Goal: Register for event/course

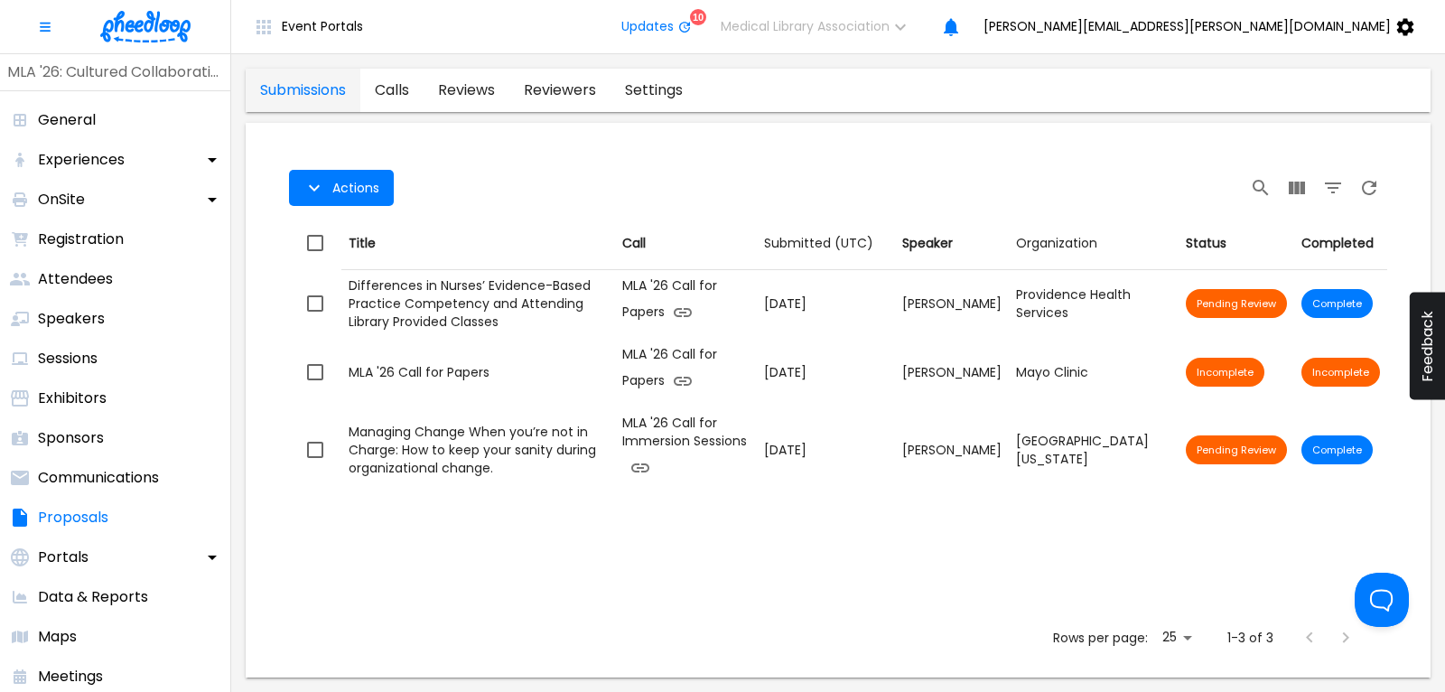
click at [392, 93] on link "calls" at bounding box center [391, 90] width 63 height 43
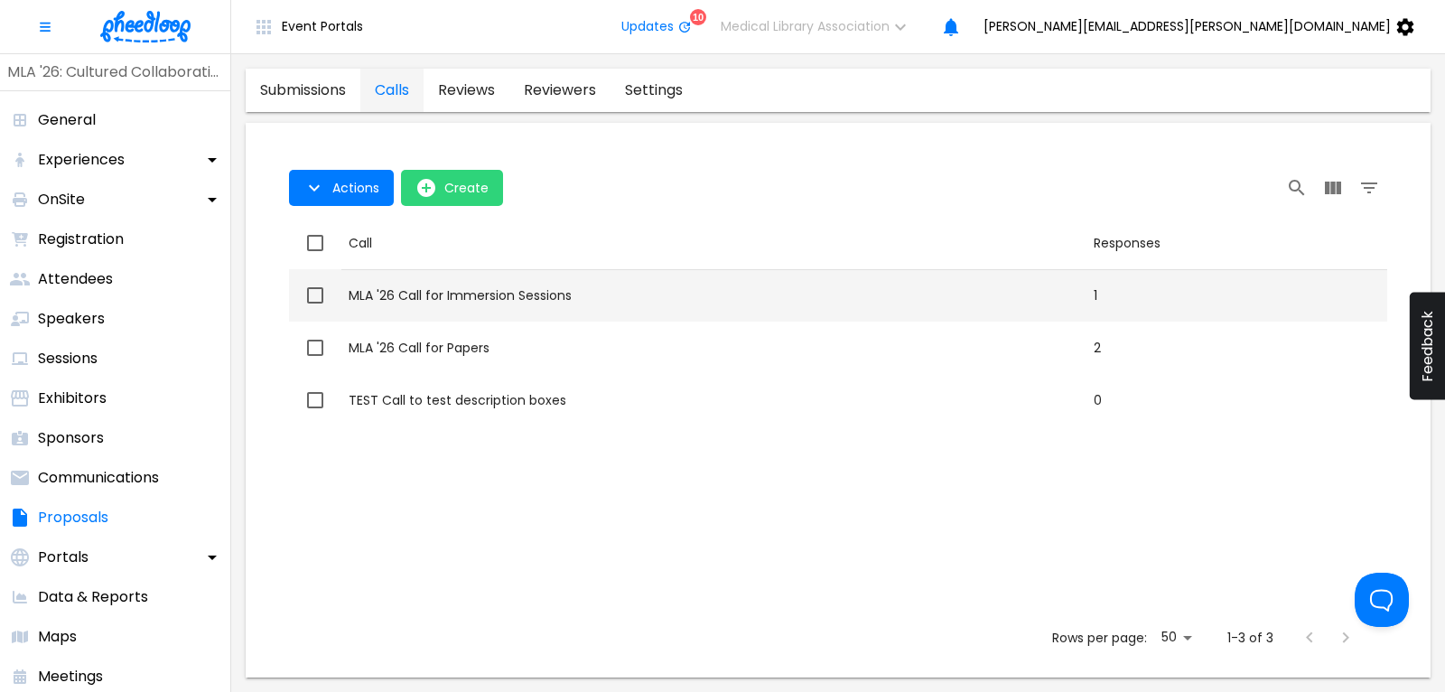
click at [488, 288] on div "MLA '26 Call for Immersion Sessions" at bounding box center [714, 295] width 731 height 18
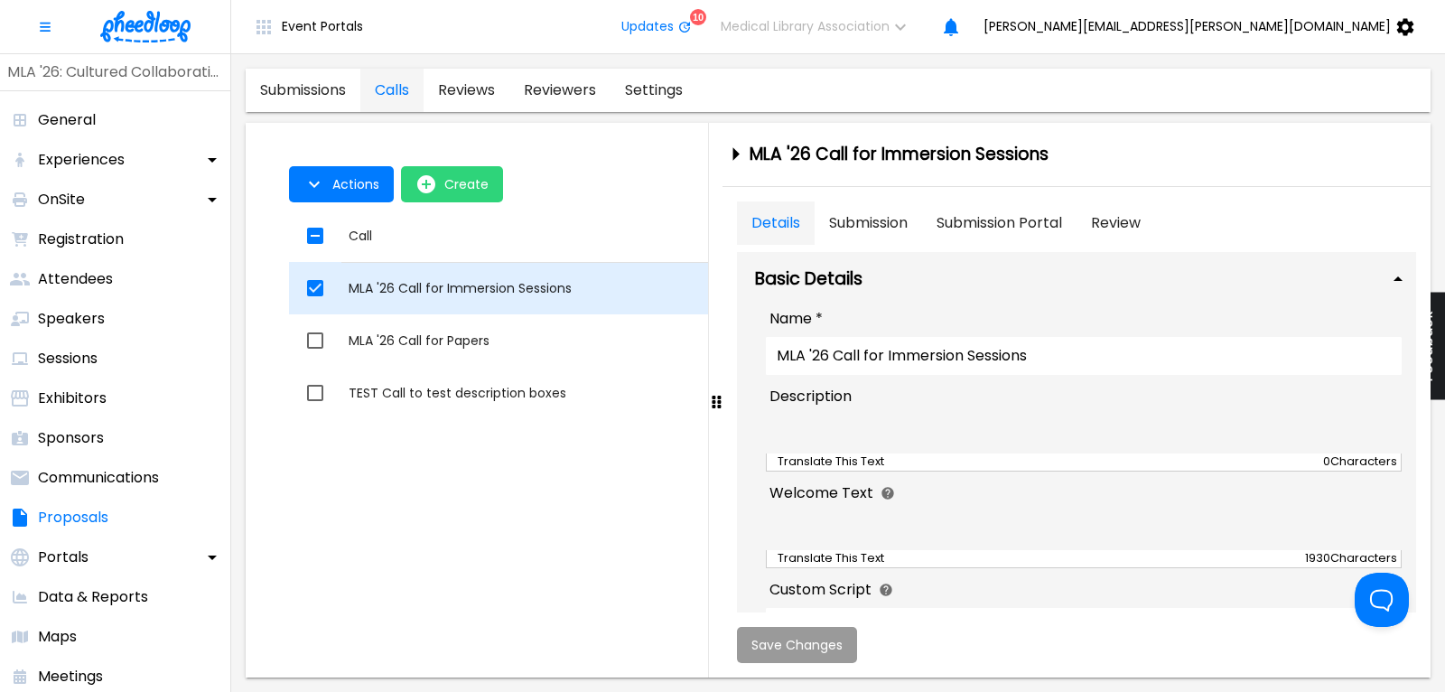
checkbox input "true"
type textarea "<l ipsum="dolo-sitam: cons;"><adipis><elit seddo="eius-temp: 19in;"><utl etd="m…"
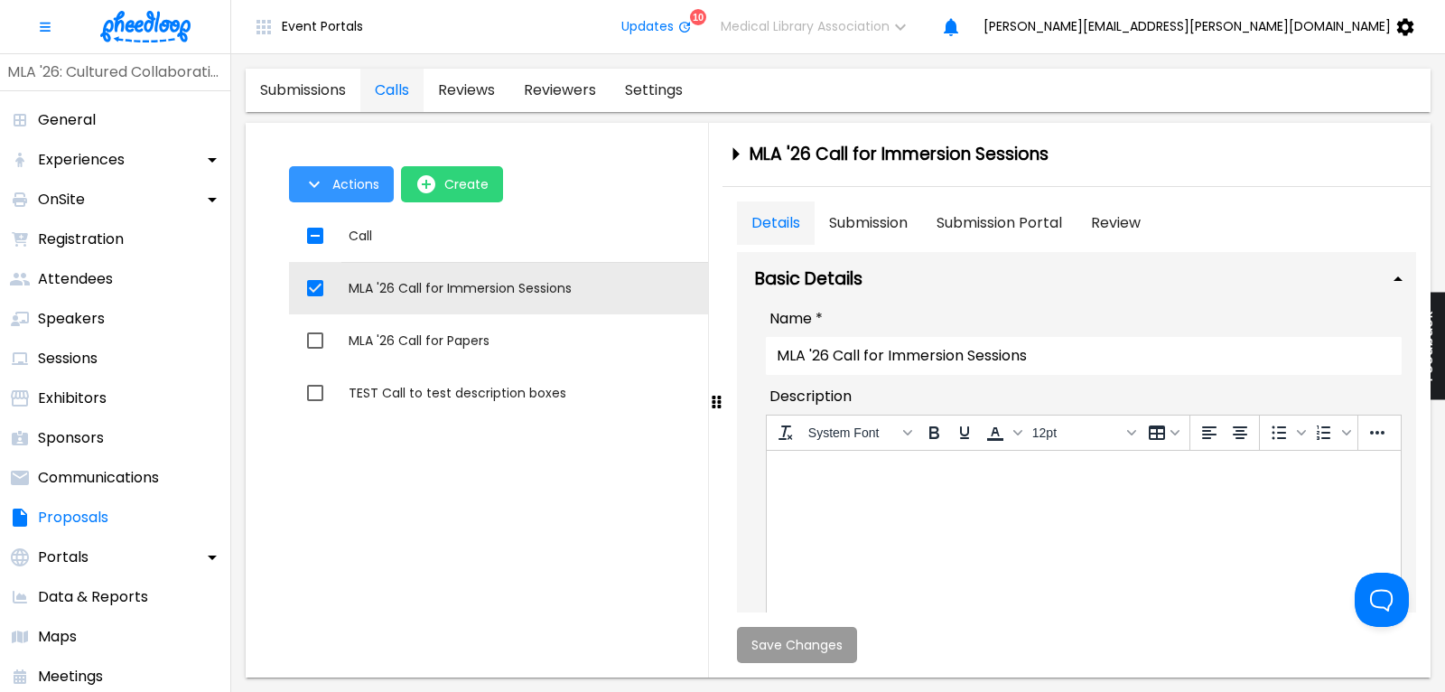
click at [350, 190] on span "Actions" at bounding box center [355, 184] width 47 height 14
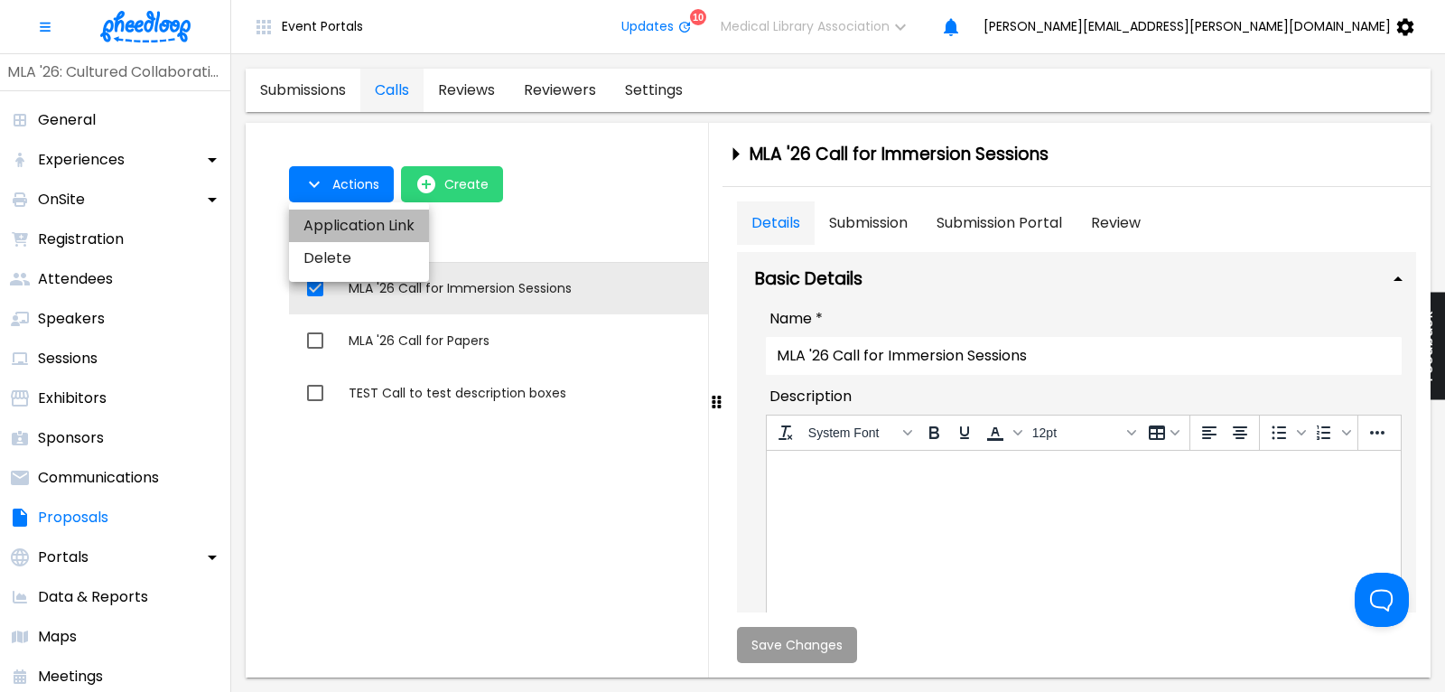
click at [364, 228] on li "Application Link" at bounding box center [359, 226] width 140 height 33
